Goal: Find specific page/section: Find specific page/section

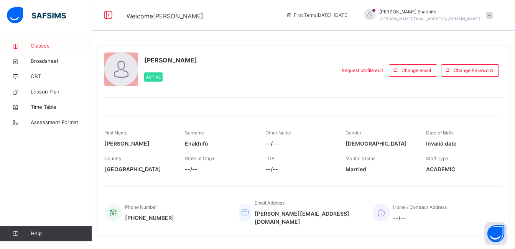
click at [37, 46] on span "Classes" at bounding box center [61, 46] width 61 height 8
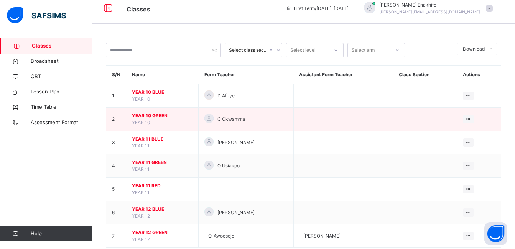
scroll to position [25, 0]
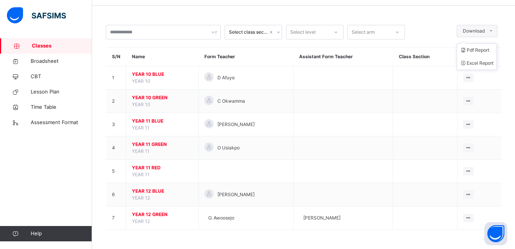
click at [494, 32] on icon at bounding box center [491, 31] width 6 height 6
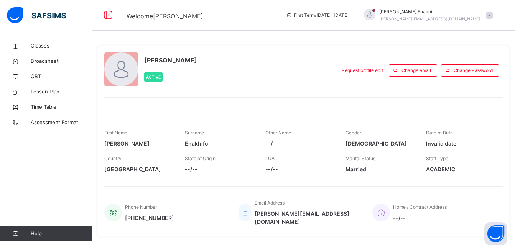
click at [492, 12] on span at bounding box center [489, 15] width 7 height 7
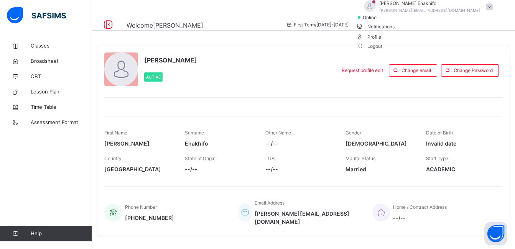
click at [382, 50] on span "Logout" at bounding box center [369, 46] width 26 height 8
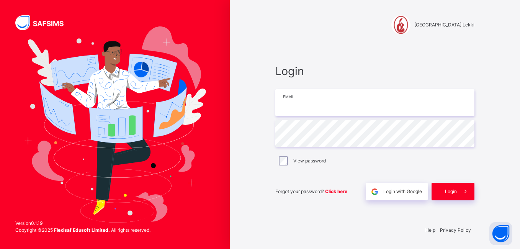
type input "**********"
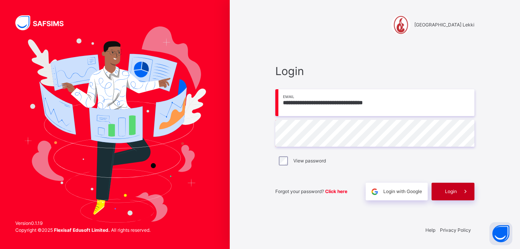
click at [448, 189] on span "Login" at bounding box center [451, 191] width 12 height 7
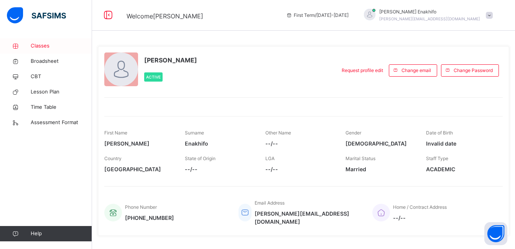
click at [36, 48] on span "Classes" at bounding box center [61, 46] width 61 height 8
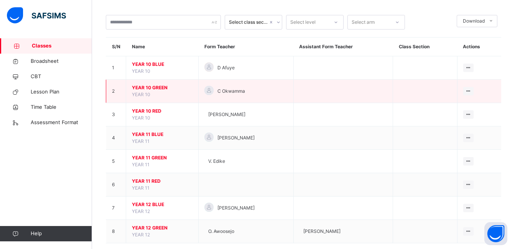
scroll to position [37, 0]
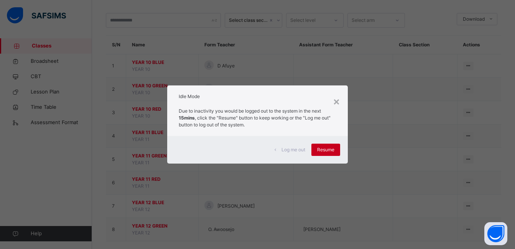
click at [330, 150] on span "Resume" at bounding box center [325, 149] width 17 height 7
